Goal: Transaction & Acquisition: Purchase product/service

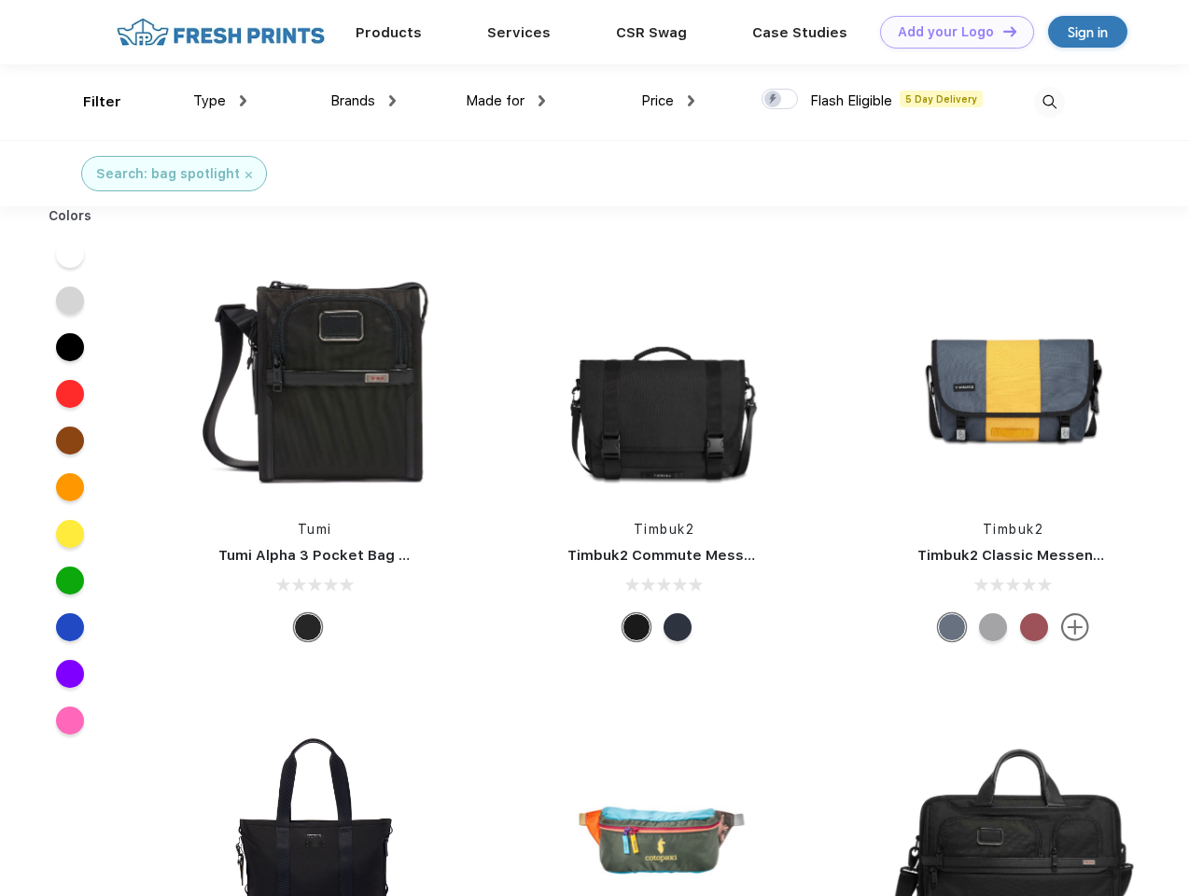
scroll to position [1, 0]
click at [950, 32] on link "Add your Logo Design Tool" at bounding box center [957, 32] width 154 height 33
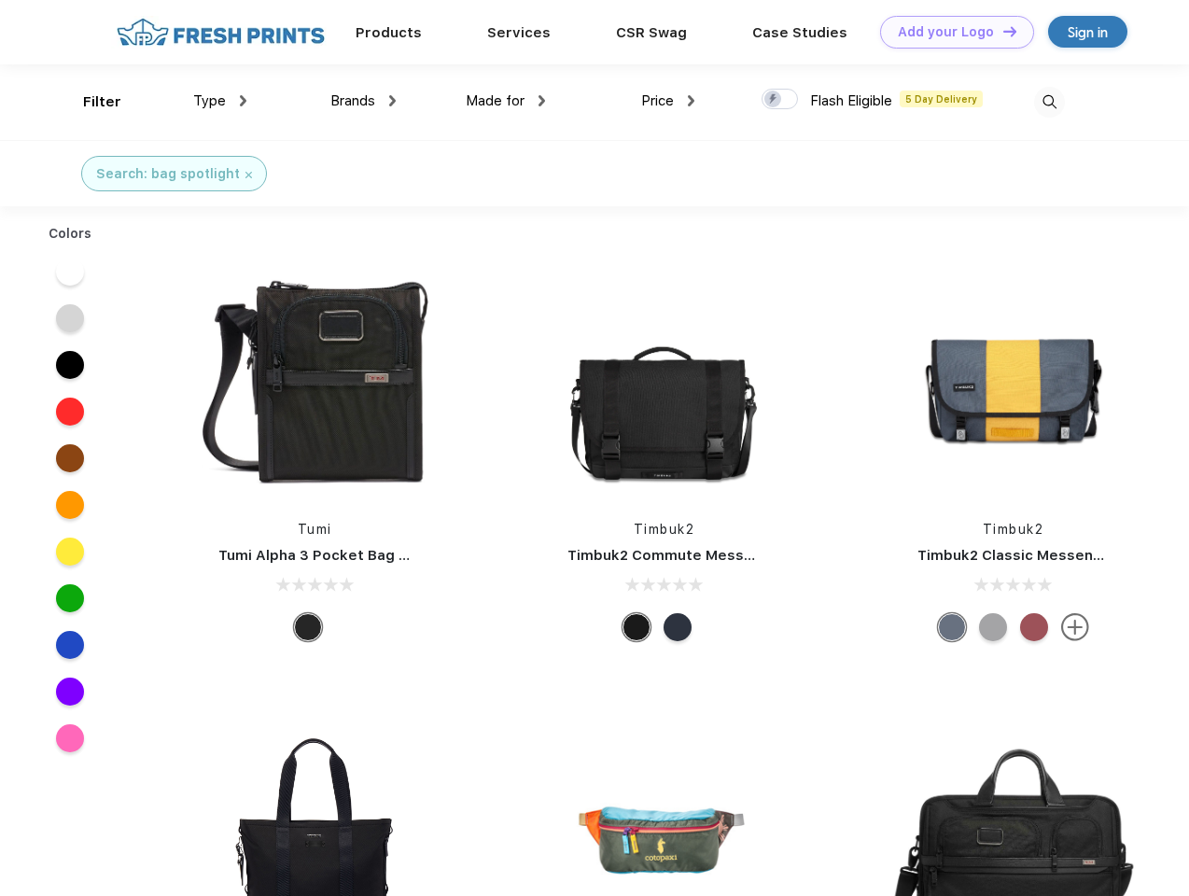
click at [0, 0] on div "Design Tool" at bounding box center [0, 0] width 0 height 0
click at [1001, 31] on link "Add your Logo Design Tool" at bounding box center [957, 32] width 154 height 33
click at [90, 102] on div "Filter" at bounding box center [102, 101] width 38 height 21
click at [220, 101] on span "Type" at bounding box center [209, 100] width 33 height 17
click at [363, 101] on span "Brands" at bounding box center [352, 100] width 45 height 17
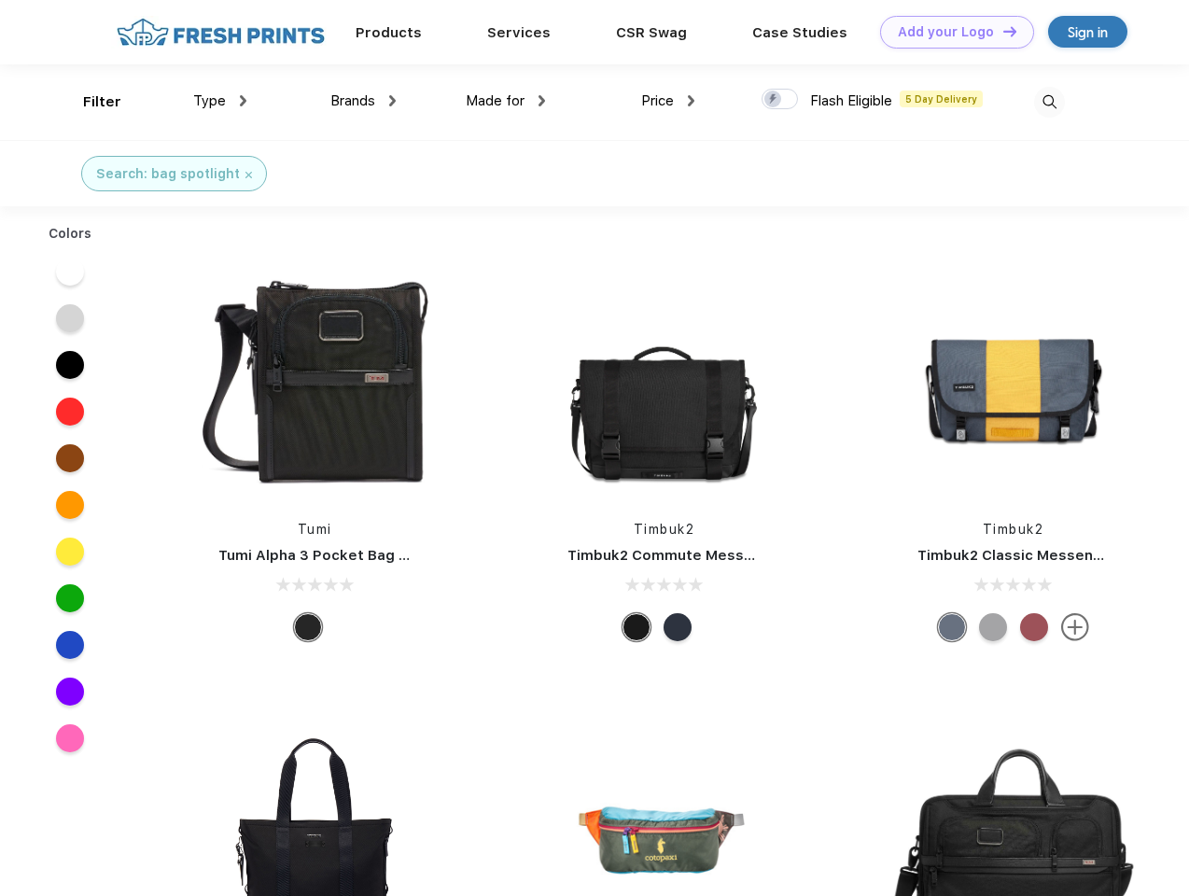
click at [506, 101] on span "Made for" at bounding box center [495, 100] width 59 height 17
click at [668, 101] on span "Price" at bounding box center [657, 100] width 33 height 17
click at [780, 100] on div at bounding box center [779, 99] width 36 height 21
click at [773, 100] on input "checkbox" at bounding box center [767, 94] width 12 height 12
click at [1049, 102] on img at bounding box center [1049, 102] width 31 height 31
